Goal: Task Accomplishment & Management: Complete application form

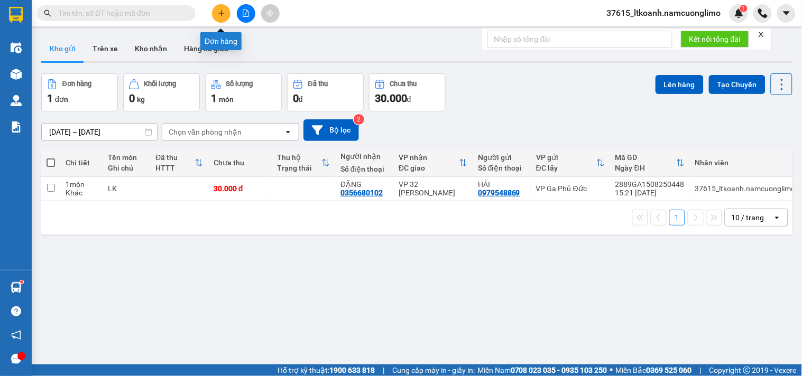
click at [222, 10] on icon "plus" at bounding box center [221, 13] width 7 height 7
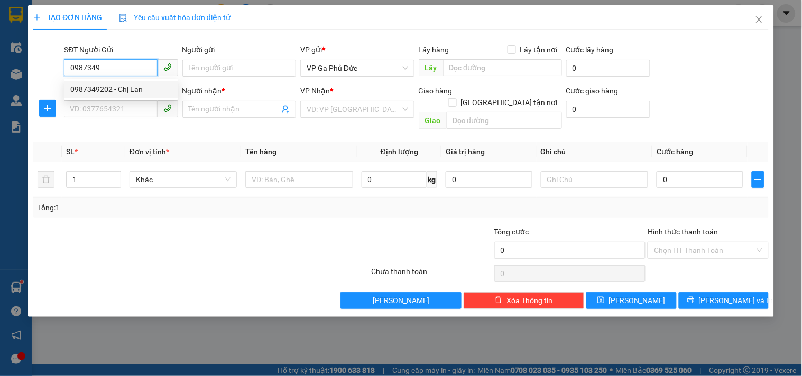
click at [145, 90] on div "0987349202 - Chị Lan" at bounding box center [120, 89] width 101 height 12
type input "0987349202"
type input "Chị Lan"
type input "0987349202"
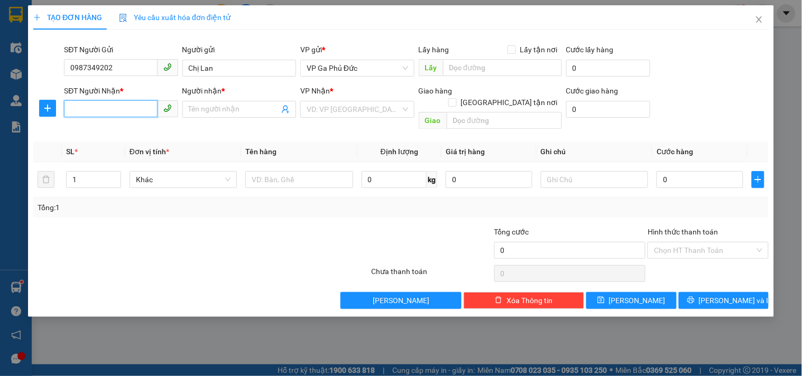
click at [141, 108] on input "SĐT Người Nhận *" at bounding box center [110, 108] width 93 height 17
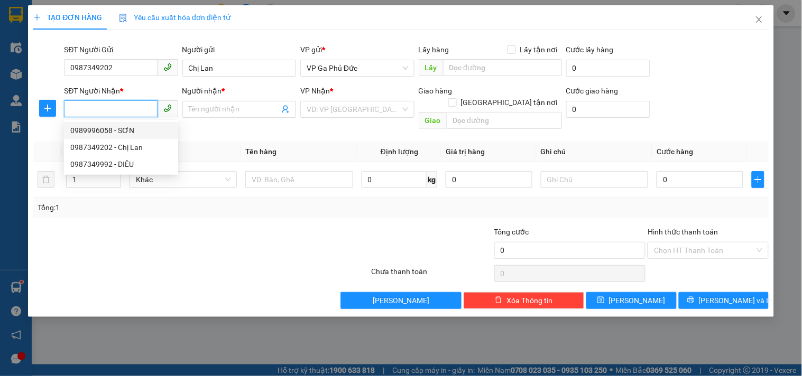
click at [139, 128] on div "0989996058 - SƠN" at bounding box center [120, 131] width 101 height 12
type input "0989996058"
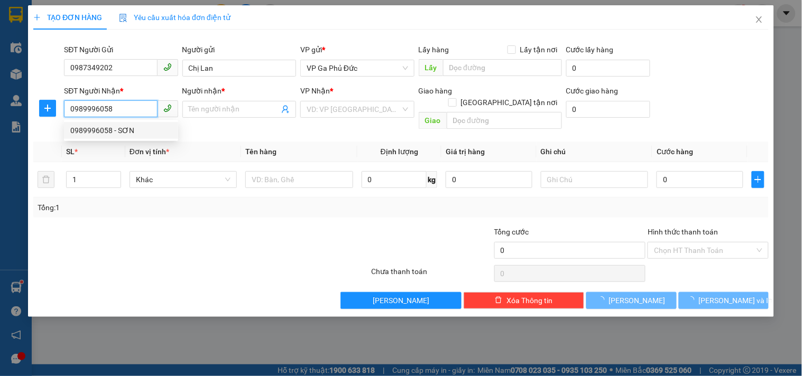
type input "SƠN"
checkbox input "true"
type input "4 P. [PERSON_NAME], [PERSON_NAME], [GEOGRAPHIC_DATA]"
type input "50.000"
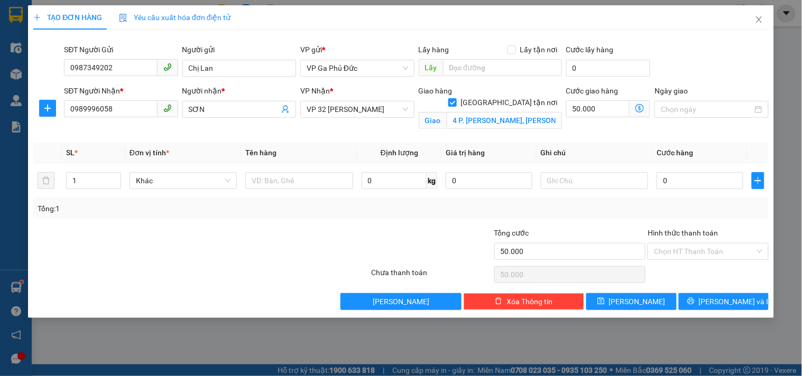
click at [641, 109] on icon "dollar-circle" at bounding box center [639, 108] width 8 height 8
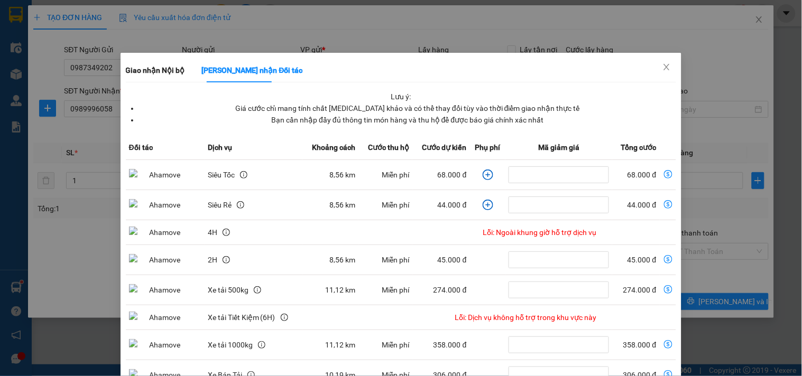
click at [632, 205] on td "44.000 đ" at bounding box center [635, 205] width 47 height 30
click at [664, 203] on icon "dollar-circle" at bounding box center [668, 204] width 8 height 8
type input "44.000"
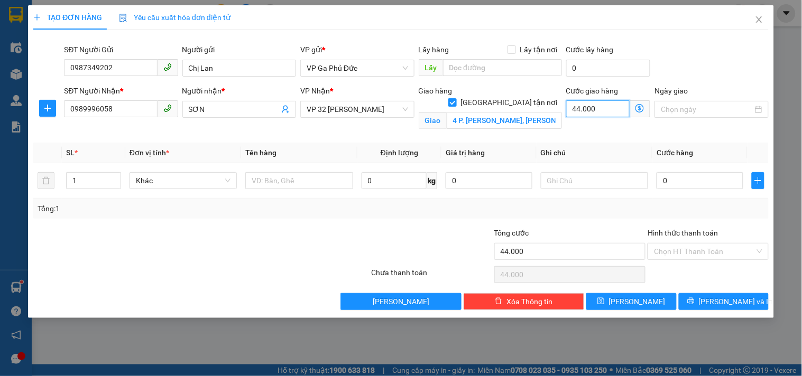
click at [600, 112] on input "44.000" at bounding box center [598, 108] width 64 height 17
type input "5"
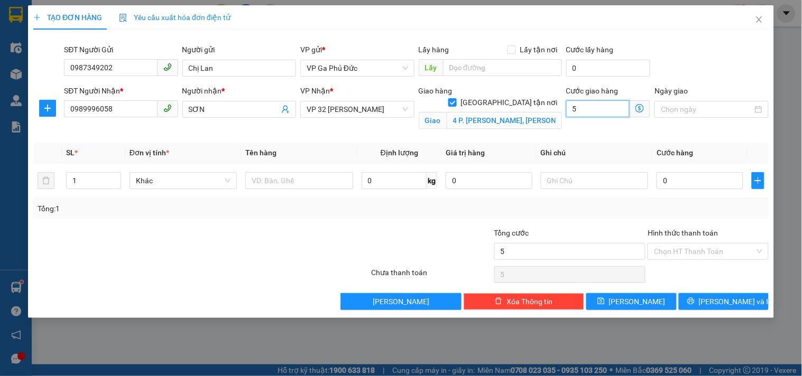
type input "50"
type input "50.000"
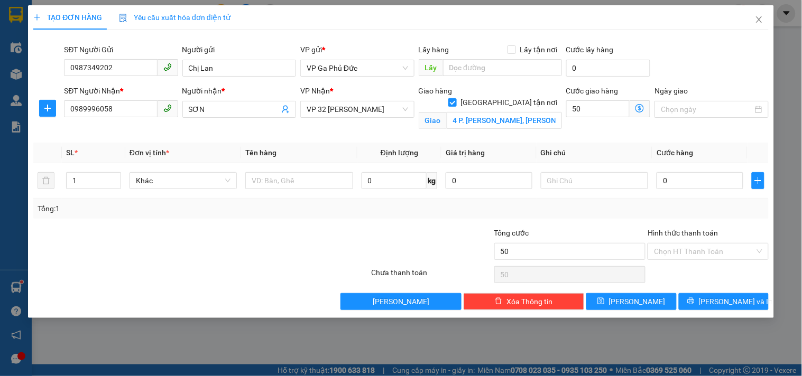
type input "50.000"
click at [569, 127] on div "Cước giao hàng 50.000 Giao nhận Nội bộ Giao nhận Đối tác Lưu ý: Giá cước chỉ ma…" at bounding box center [608, 110] width 89 height 50
click at [279, 182] on input "text" at bounding box center [298, 180] width 107 height 17
type input "HS"
click at [301, 135] on div "Transit Pickup Surcharge Ids Transit Deliver Surcharge Ids Transit Deliver Surc…" at bounding box center [400, 174] width 735 height 272
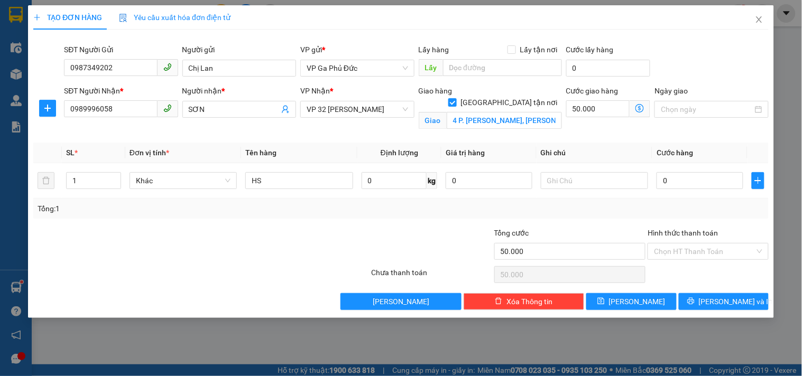
click at [607, 138] on div "Transit Pickup Surcharge Ids Transit Deliver Surcharge Ids Transit Deliver Surc…" at bounding box center [400, 174] width 735 height 272
click at [716, 191] on div "0" at bounding box center [699, 180] width 87 height 21
click at [714, 175] on input "0" at bounding box center [699, 180] width 87 height 17
type input "3"
type input "50.003"
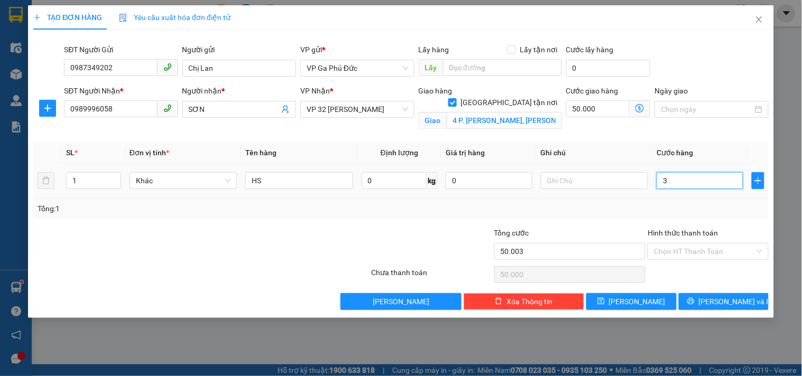
type input "50.003"
type input "30"
type input "50.030"
type input "30.000"
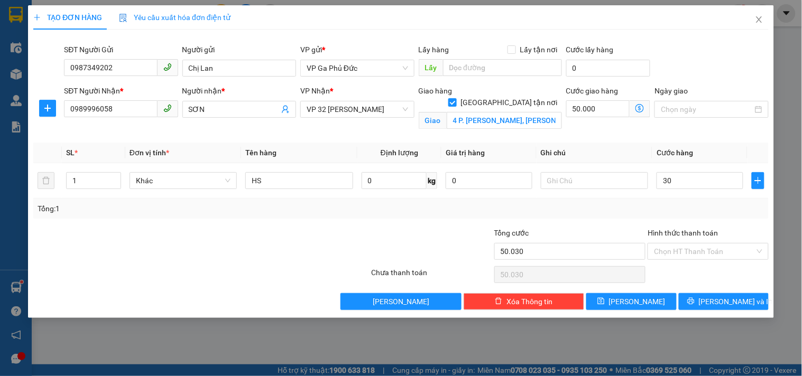
type input "80.000"
click at [717, 267] on div "Chọn HT Thanh Toán" at bounding box center [707, 274] width 123 height 21
click at [716, 215] on div "Tổng: 1" at bounding box center [400, 209] width 735 height 20
click at [564, 133] on div "SĐT Người Nhận * 0989996058 Người nhận * SƠN VP Nhận * VP 32 Mạc Thái Tổ Giao h…" at bounding box center [416, 110] width 709 height 50
click at [564, 133] on div "Cước giao hàng 50.000 Giao nhận Nội bộ Giao nhận Đối tác Lưu ý: Giá cước chỉ ma…" at bounding box center [608, 110] width 89 height 50
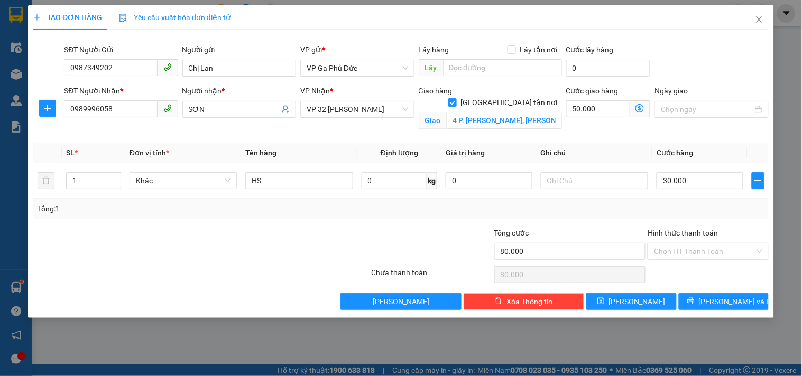
click at [574, 130] on div "Cước giao hàng 50.000 Giao nhận Nội bộ Giao nhận Đối tác Lưu ý: Giá cước chỉ ma…" at bounding box center [608, 110] width 89 height 50
click at [578, 132] on div "Cước giao hàng 50.000 Giao nhận Nội bộ Giao nhận Đối tác Lưu ý: Giá cước chỉ ma…" at bounding box center [608, 110] width 89 height 50
click at [577, 132] on div "Cước giao hàng 50.000 Giao nhận Nội bộ Giao nhận Đối tác Lưu ý: Giá cước chỉ ma…" at bounding box center [608, 110] width 89 height 50
click at [583, 131] on div "Cước giao hàng 50.000 Giao nhận Nội bộ Giao nhận Đối tác Lưu ý: Giá cước chỉ ma…" at bounding box center [608, 110] width 89 height 50
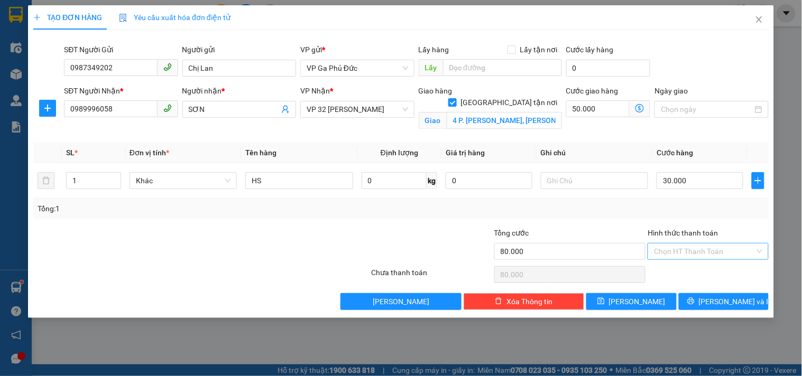
click at [710, 252] on input "Hình thức thanh toán" at bounding box center [704, 252] width 100 height 16
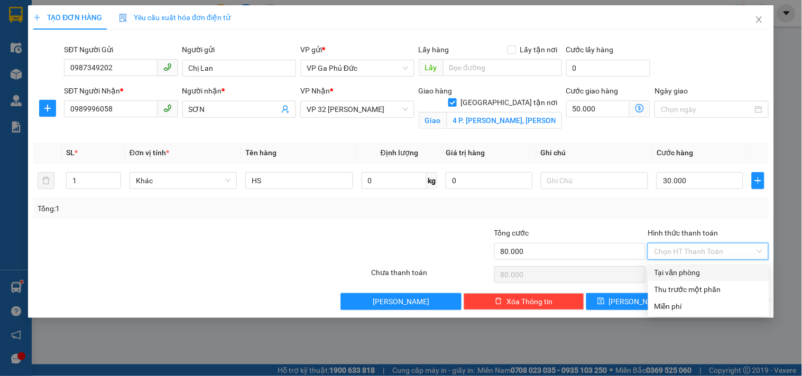
click at [680, 275] on div "Tại văn phòng" at bounding box center [708, 273] width 108 height 12
type input "0"
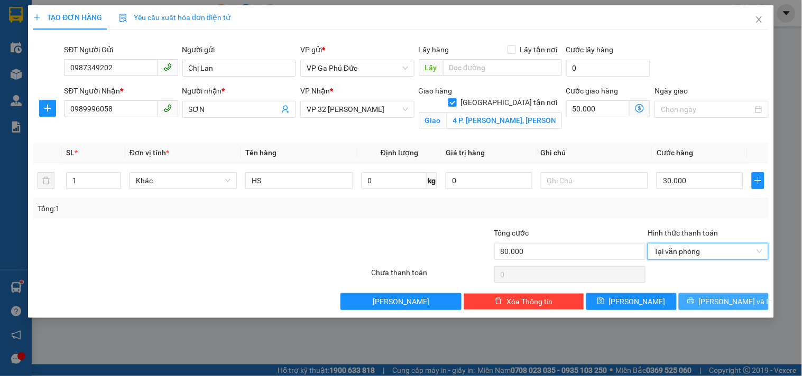
click at [747, 307] on button "[PERSON_NAME] và In" at bounding box center [724, 301] width 90 height 17
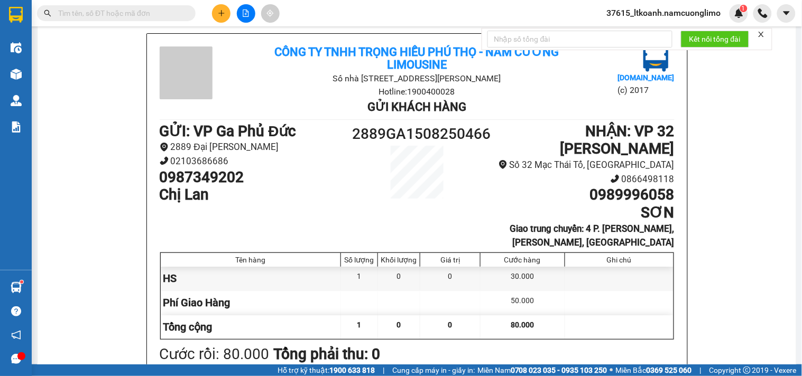
scroll to position [117, 0]
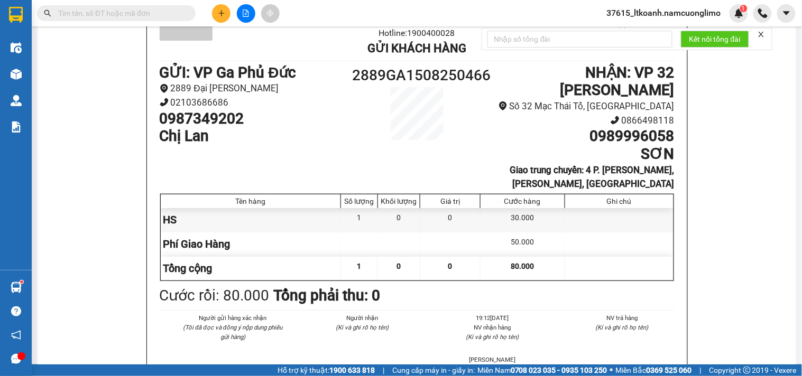
click at [767, 148] on div "Công ty TNHH Trọng Hiếu [GEOGRAPHIC_DATA] - [GEOGRAPHIC_DATA] Số nhà [STREET_AD…" at bounding box center [416, 231] width 733 height 512
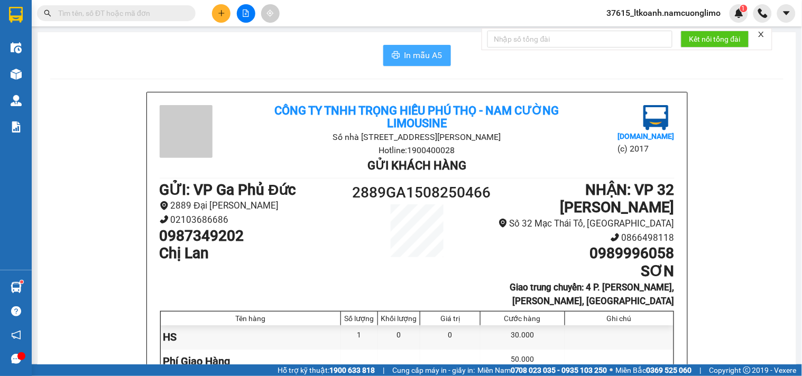
click at [397, 57] on button "In mẫu A5" at bounding box center [417, 55] width 68 height 21
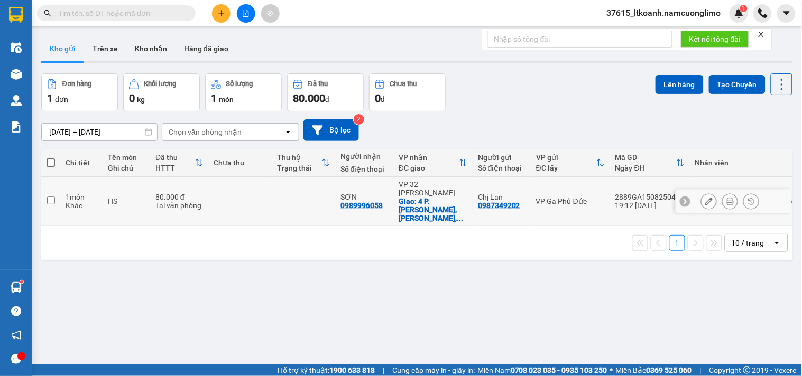
click at [726, 198] on icon at bounding box center [729, 201] width 7 height 7
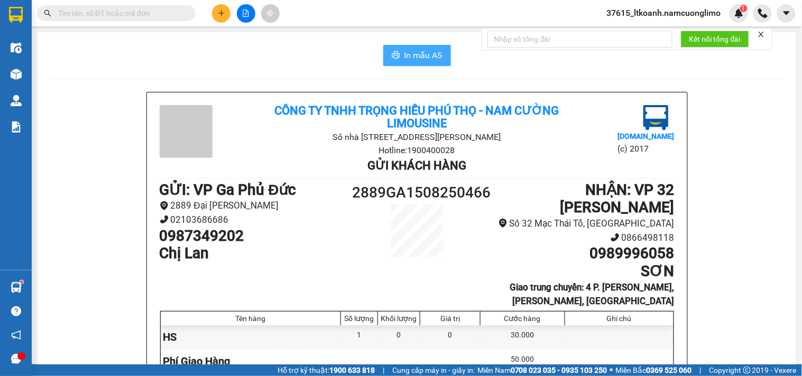
click at [393, 55] on icon "printer" at bounding box center [396, 55] width 8 height 8
